Goal: Navigation & Orientation: Find specific page/section

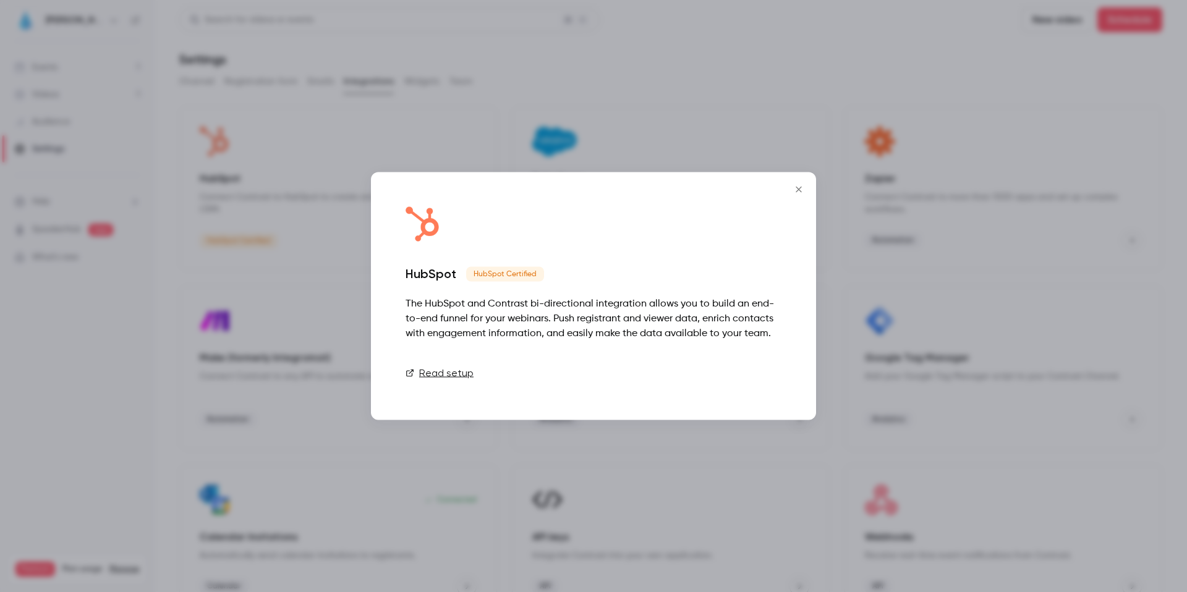
click at [738, 375] on link "Connect" at bounding box center [751, 373] width 62 height 25
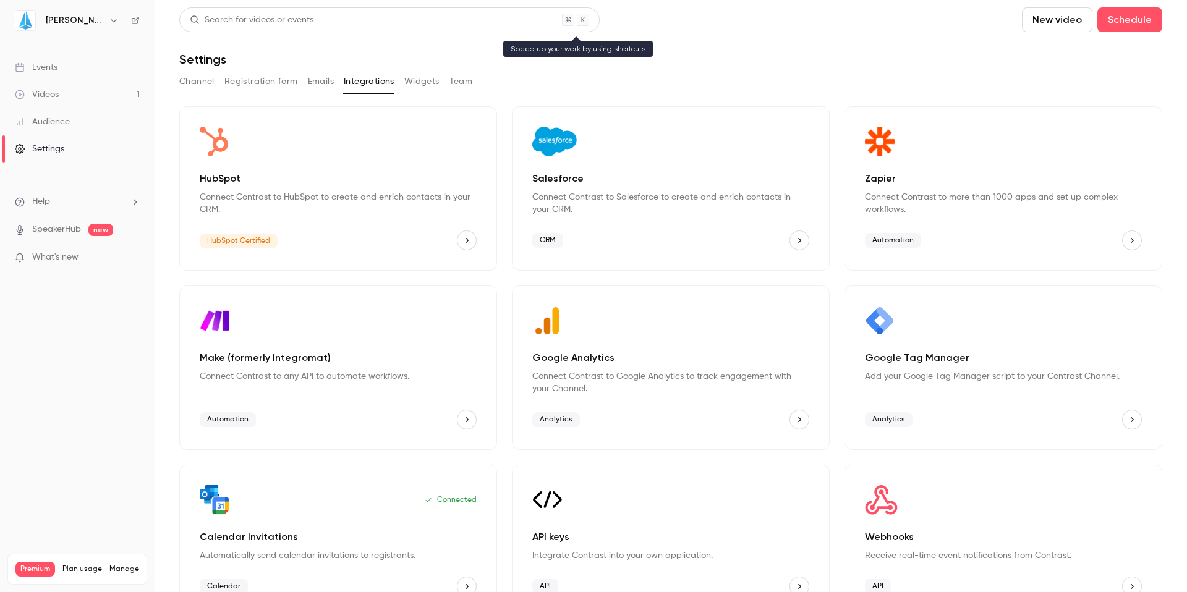
click at [357, 20] on div "Search for videos or events" at bounding box center [389, 19] width 420 height 25
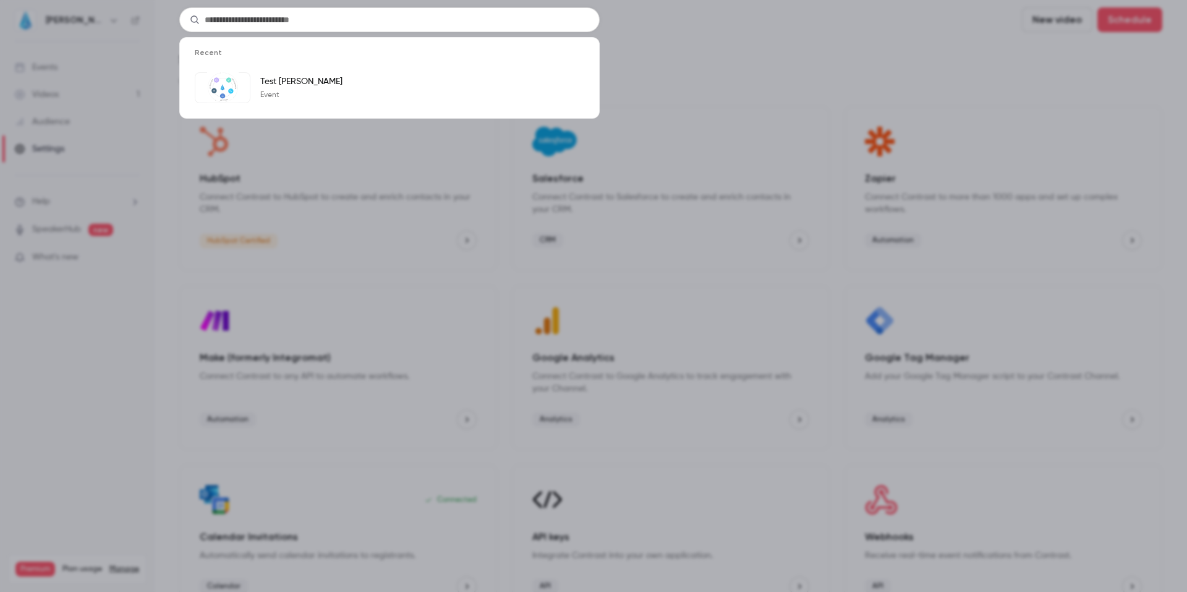
click at [768, 64] on div "Recent Test JIN Event" at bounding box center [593, 296] width 1187 height 592
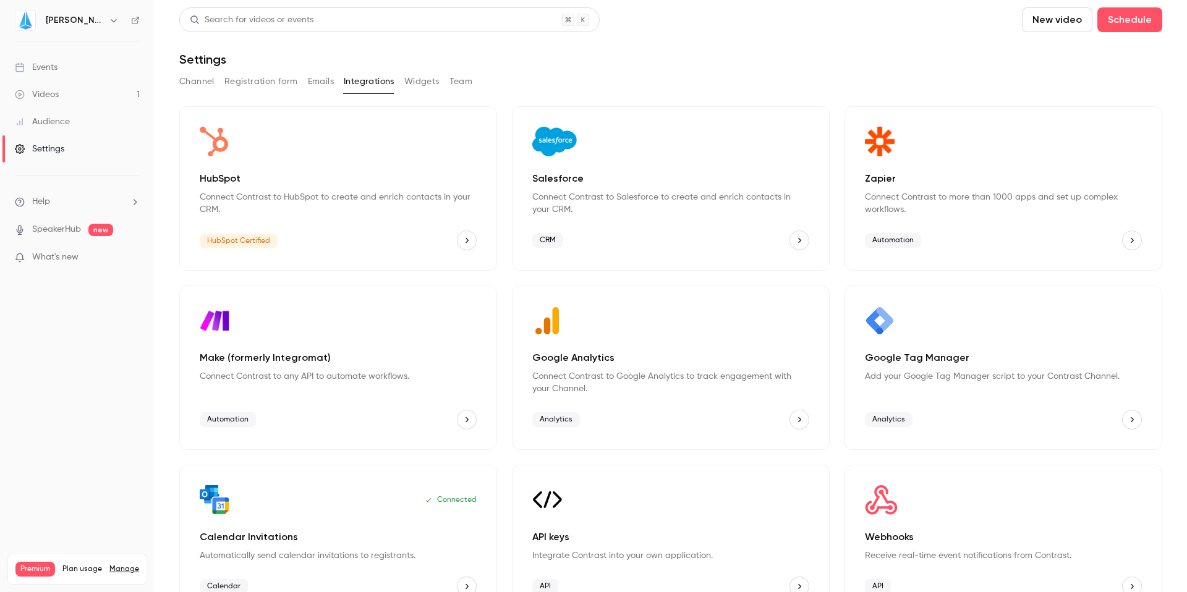
click at [67, 93] on link "Videos 1" at bounding box center [77, 94] width 155 height 27
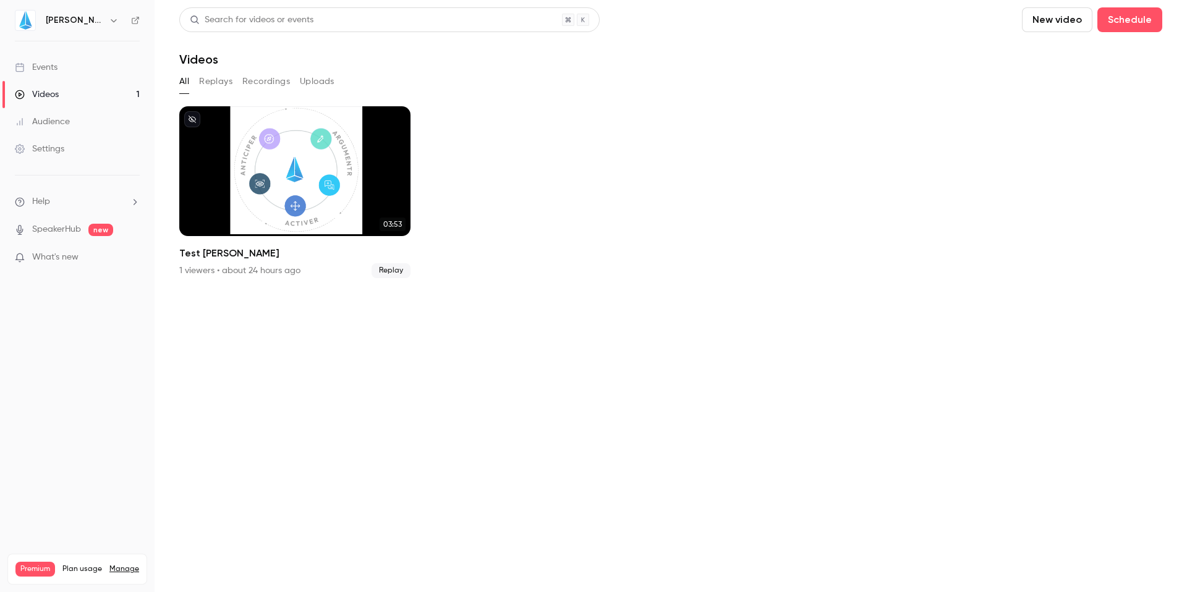
click at [46, 60] on link "Events" at bounding box center [77, 67] width 155 height 27
